Goal: Information Seeking & Learning: Learn about a topic

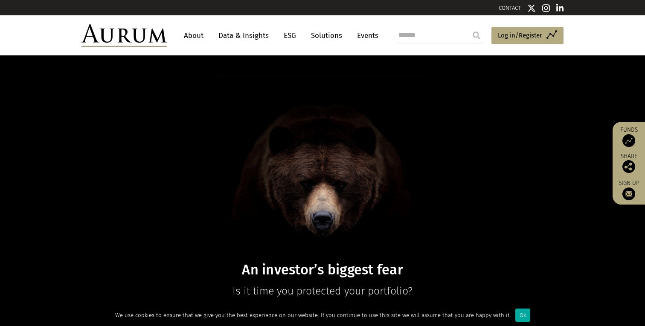
click at [198, 36] on link "About" at bounding box center [194, 36] width 28 height 16
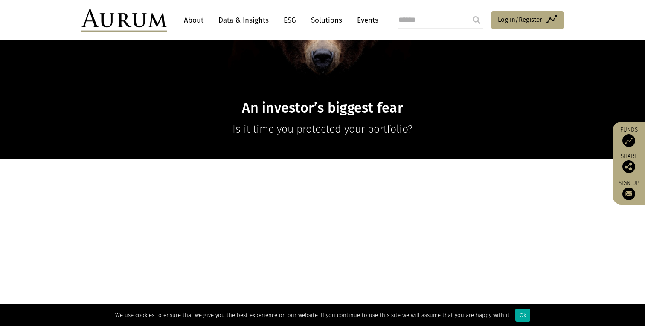
scroll to position [269, 0]
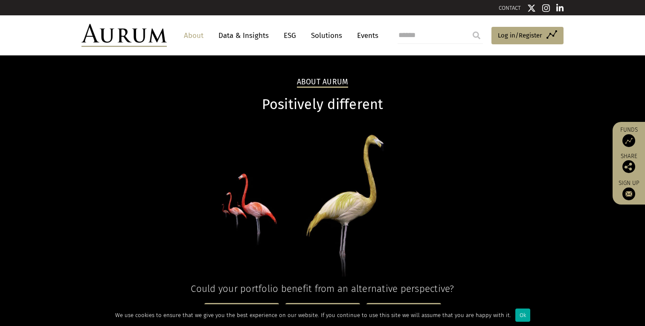
click at [192, 36] on link "About" at bounding box center [194, 36] width 28 height 16
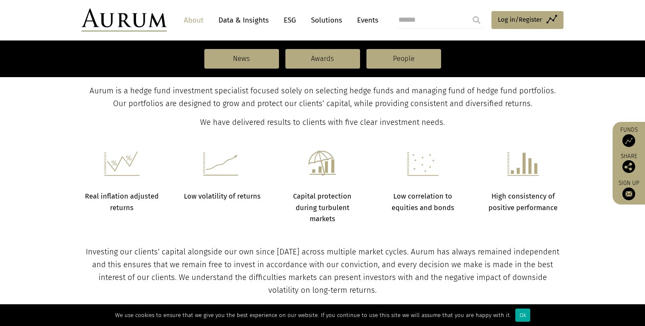
scroll to position [295, 0]
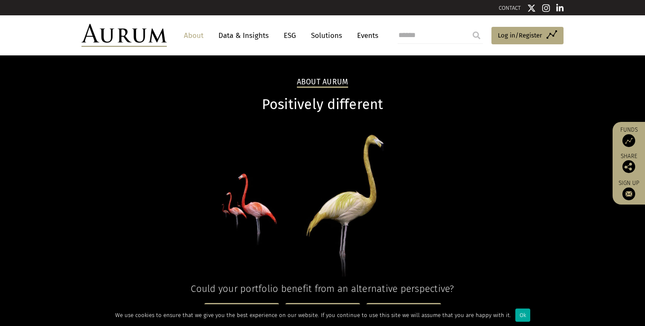
click at [196, 35] on link "About" at bounding box center [194, 36] width 28 height 16
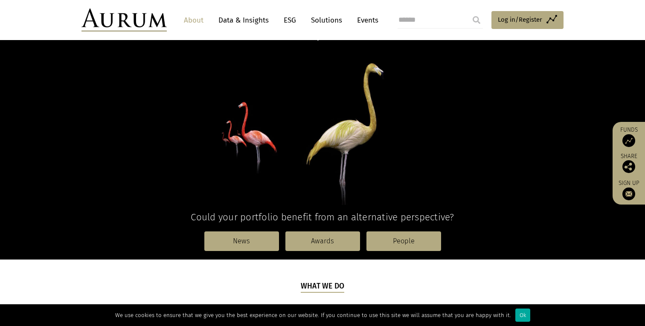
scroll to position [75, 0]
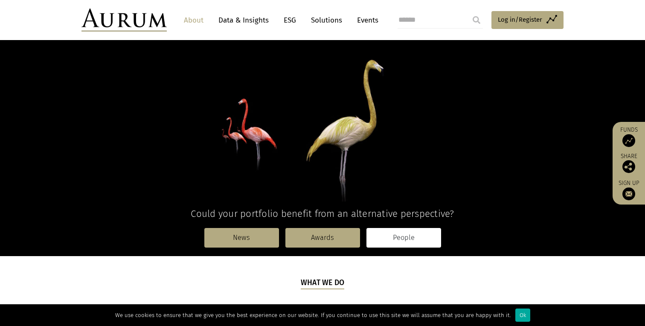
click at [420, 238] on link "People" at bounding box center [403, 238] width 75 height 20
